Goal: Navigation & Orientation: Go to known website

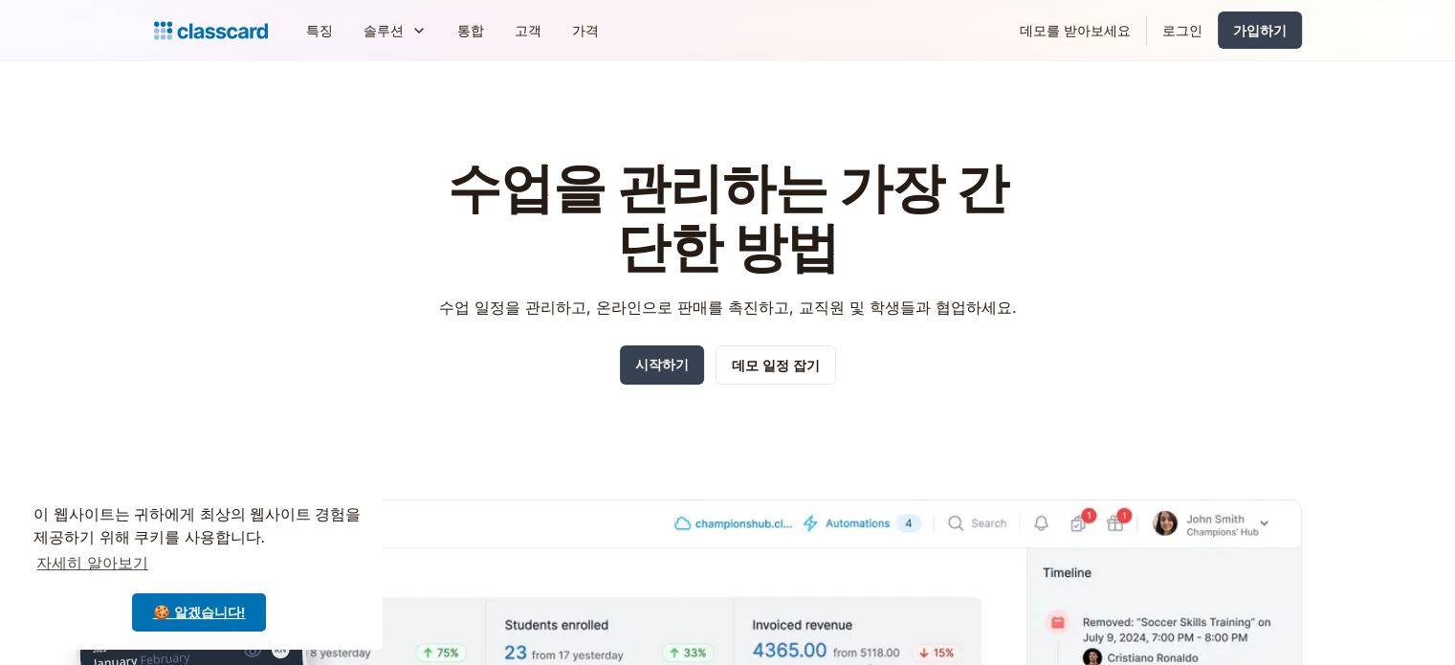
drag, startPoint x: 0, startPoint y: 0, endPoint x: 766, endPoint y: 159, distance: 782.6
click at [766, 159] on font "수업을 관리하는 가장 간단한 방법" at bounding box center [728, 217] width 561 height 124
click at [1194, 24] on font "로그인" at bounding box center [1182, 30] width 40 height 16
